Goal: Navigation & Orientation: Find specific page/section

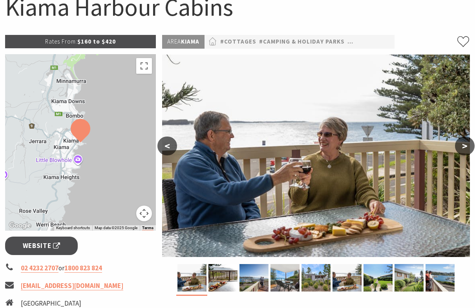
scroll to position [94, 0]
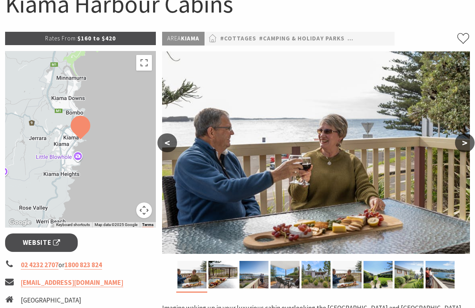
click at [166, 144] on button "<" at bounding box center [167, 142] width 20 height 19
click at [166, 141] on button "<" at bounding box center [167, 142] width 20 height 19
click at [461, 142] on button ">" at bounding box center [465, 142] width 20 height 19
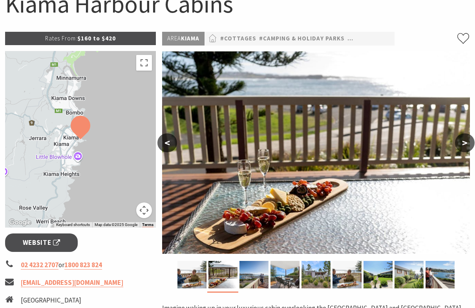
click at [462, 142] on button ">" at bounding box center [465, 142] width 20 height 19
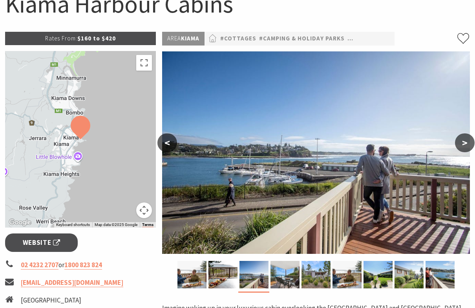
click at [462, 142] on button ">" at bounding box center [465, 142] width 20 height 19
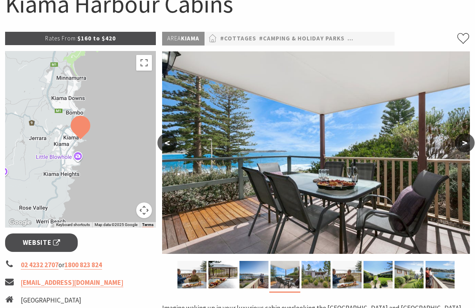
click at [462, 142] on button ">" at bounding box center [465, 142] width 20 height 19
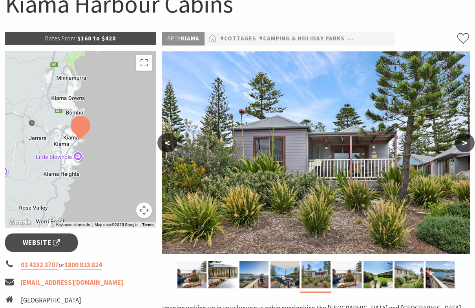
click at [462, 142] on button ">" at bounding box center [465, 142] width 20 height 19
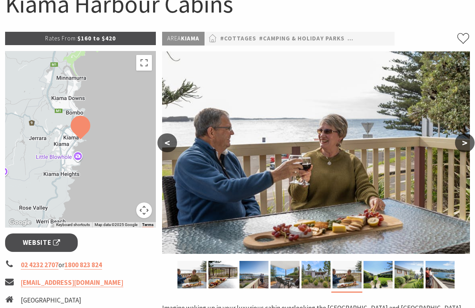
click at [462, 142] on button ">" at bounding box center [465, 142] width 20 height 19
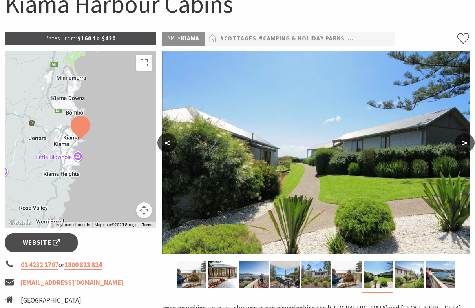
click at [462, 141] on button ">" at bounding box center [465, 142] width 20 height 19
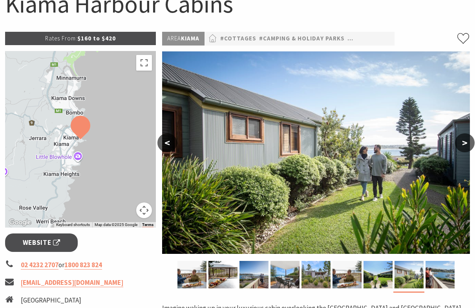
click at [462, 141] on button ">" at bounding box center [465, 142] width 20 height 19
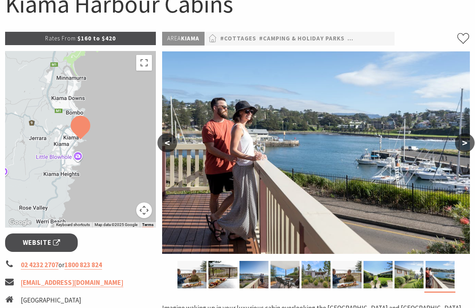
click at [462, 141] on button ">" at bounding box center [465, 142] width 20 height 19
click at [466, 143] on button ">" at bounding box center [465, 142] width 20 height 19
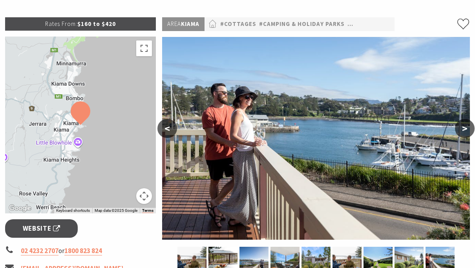
scroll to position [0, 0]
